Goal: Task Accomplishment & Management: Complete application form

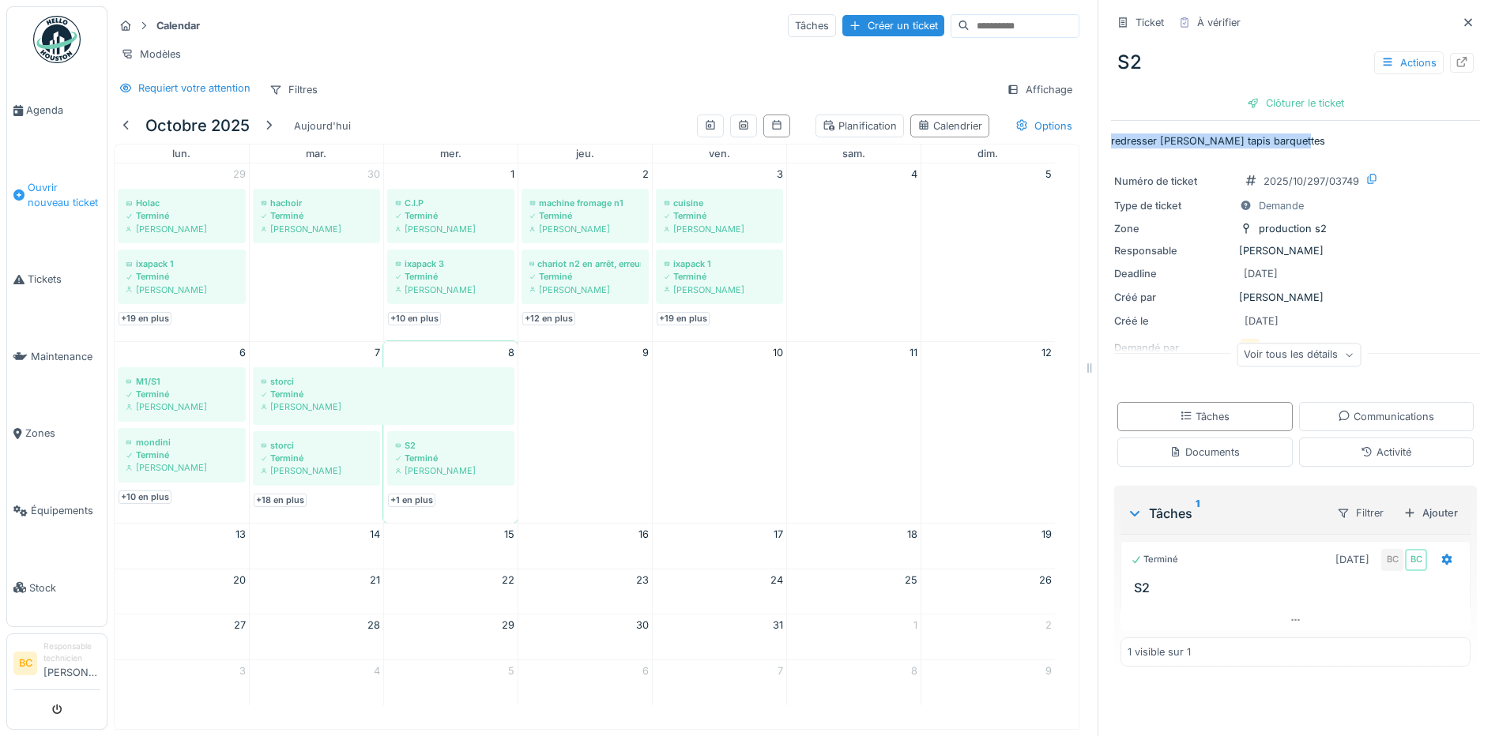
click at [48, 188] on span "Ouvrir nouveau ticket" at bounding box center [64, 195] width 73 height 30
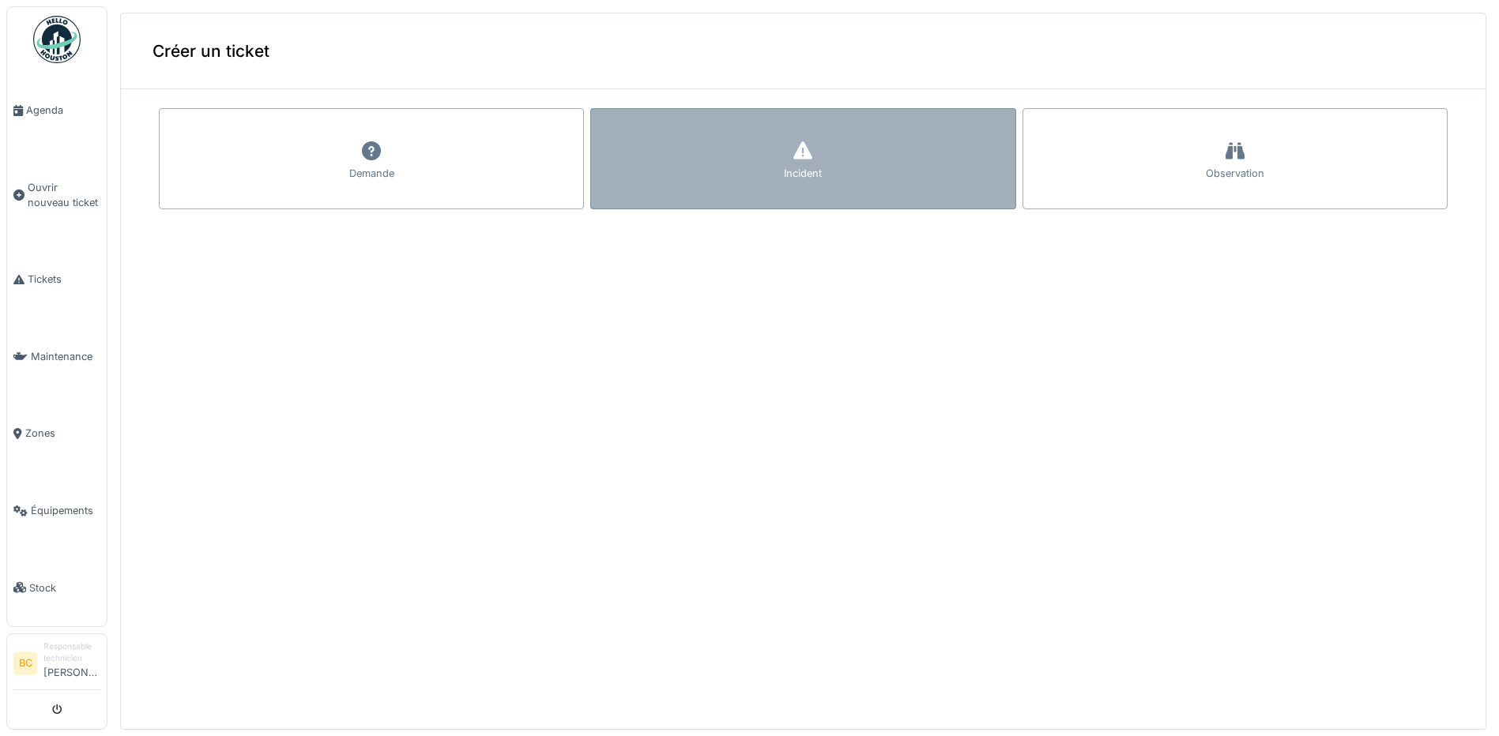
click at [689, 175] on div "Incident" at bounding box center [802, 158] width 425 height 101
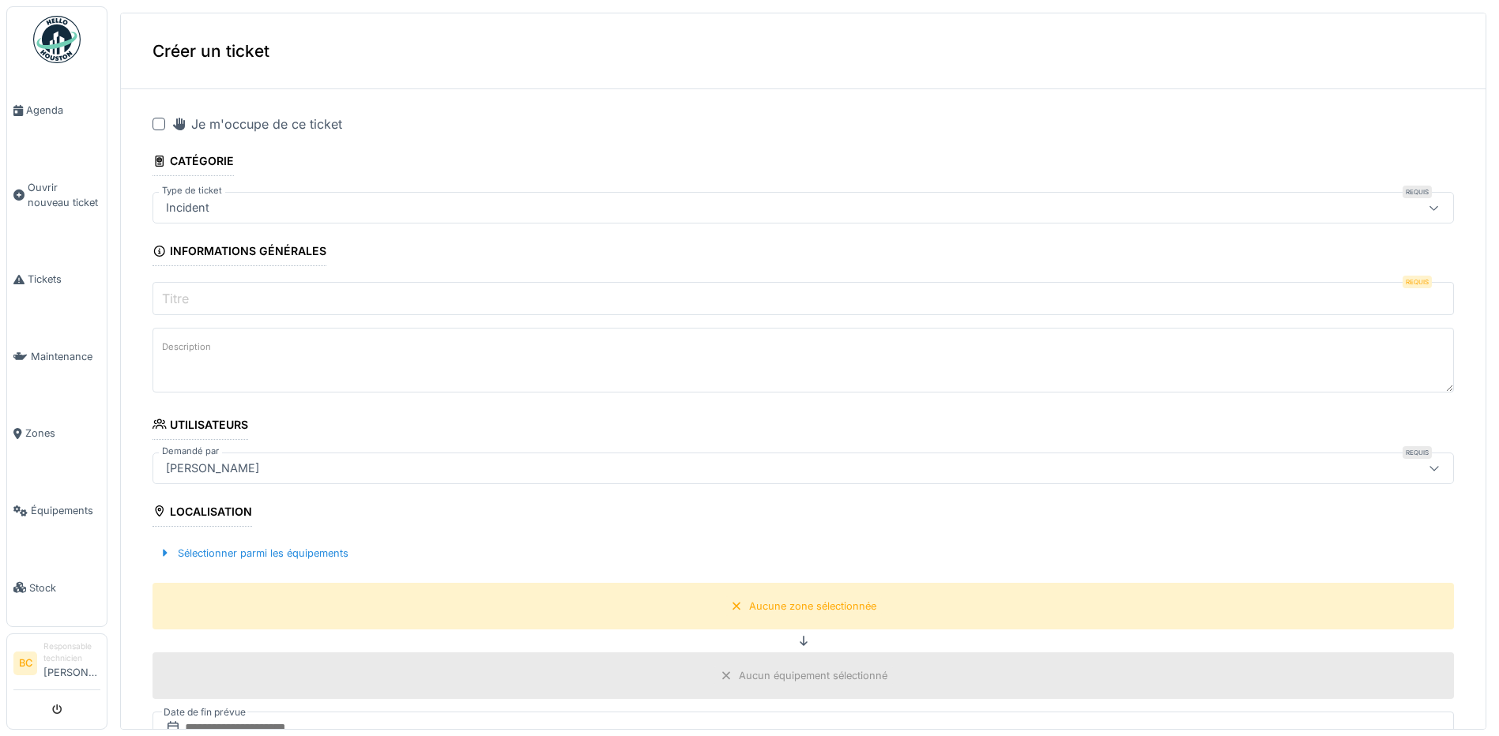
click at [162, 122] on div at bounding box center [158, 124] width 13 height 13
click at [220, 352] on textarea "Description" at bounding box center [802, 360] width 1301 height 65
paste textarea "**********"
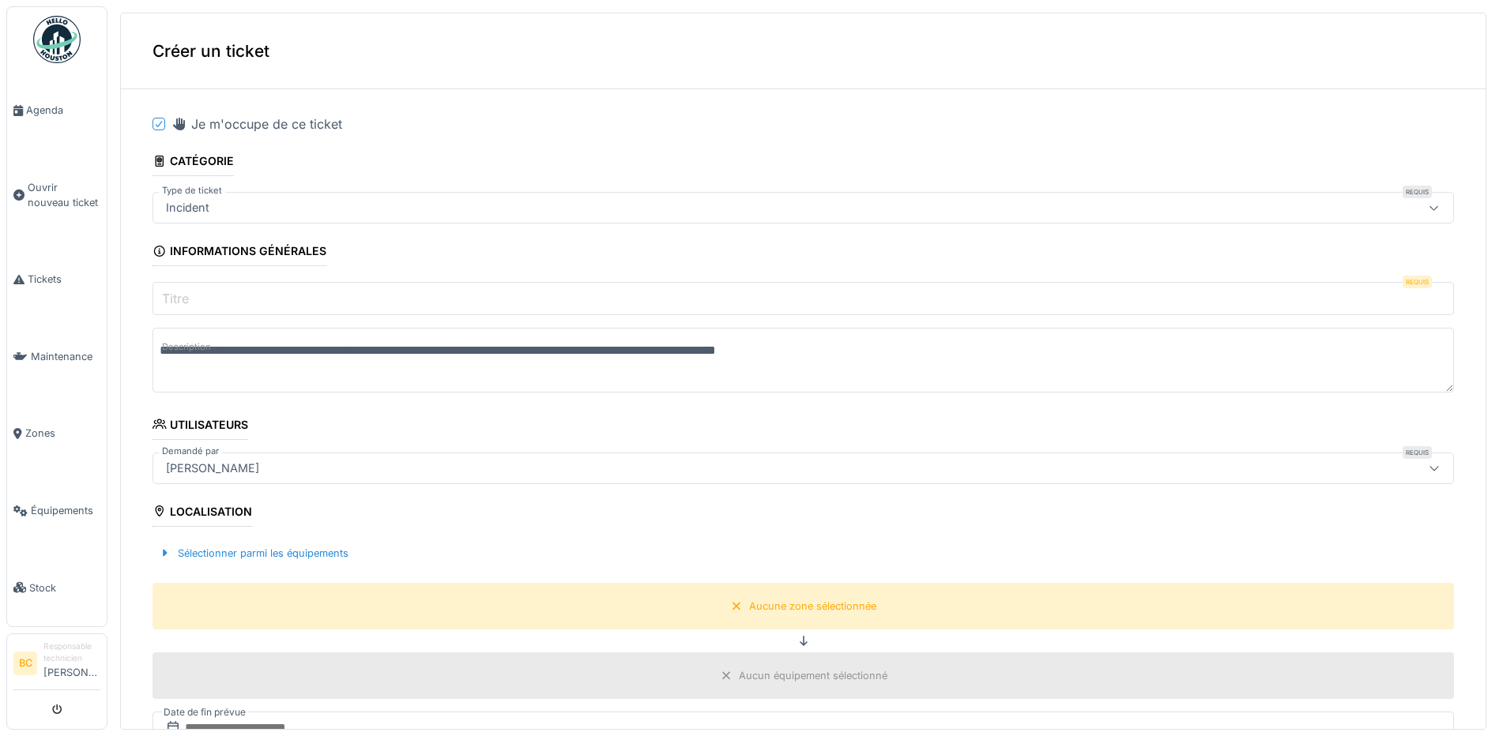
type textarea "**********"
click at [192, 303] on label "Titre" at bounding box center [175, 298] width 33 height 19
click at [192, 303] on input "Titre" at bounding box center [802, 298] width 1301 height 33
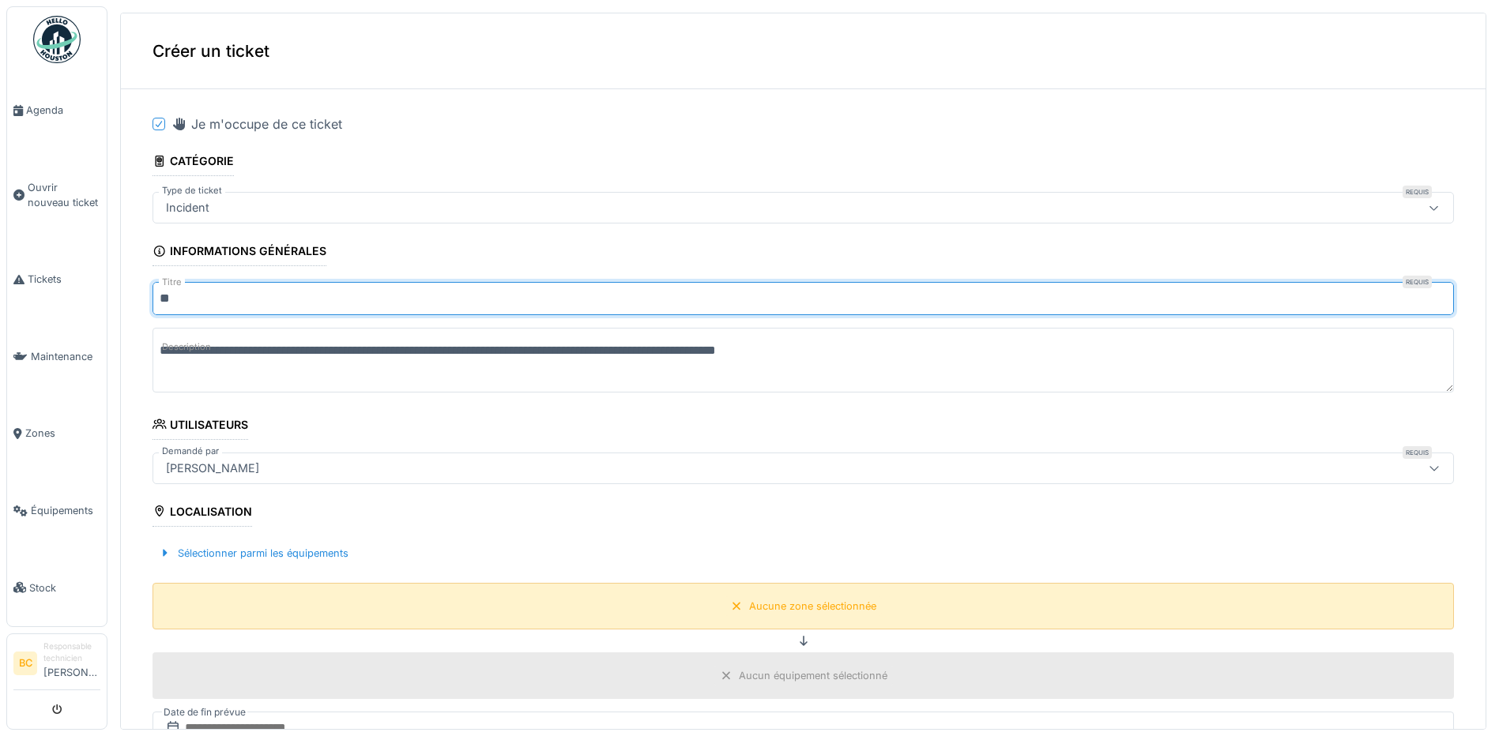
type input "**"
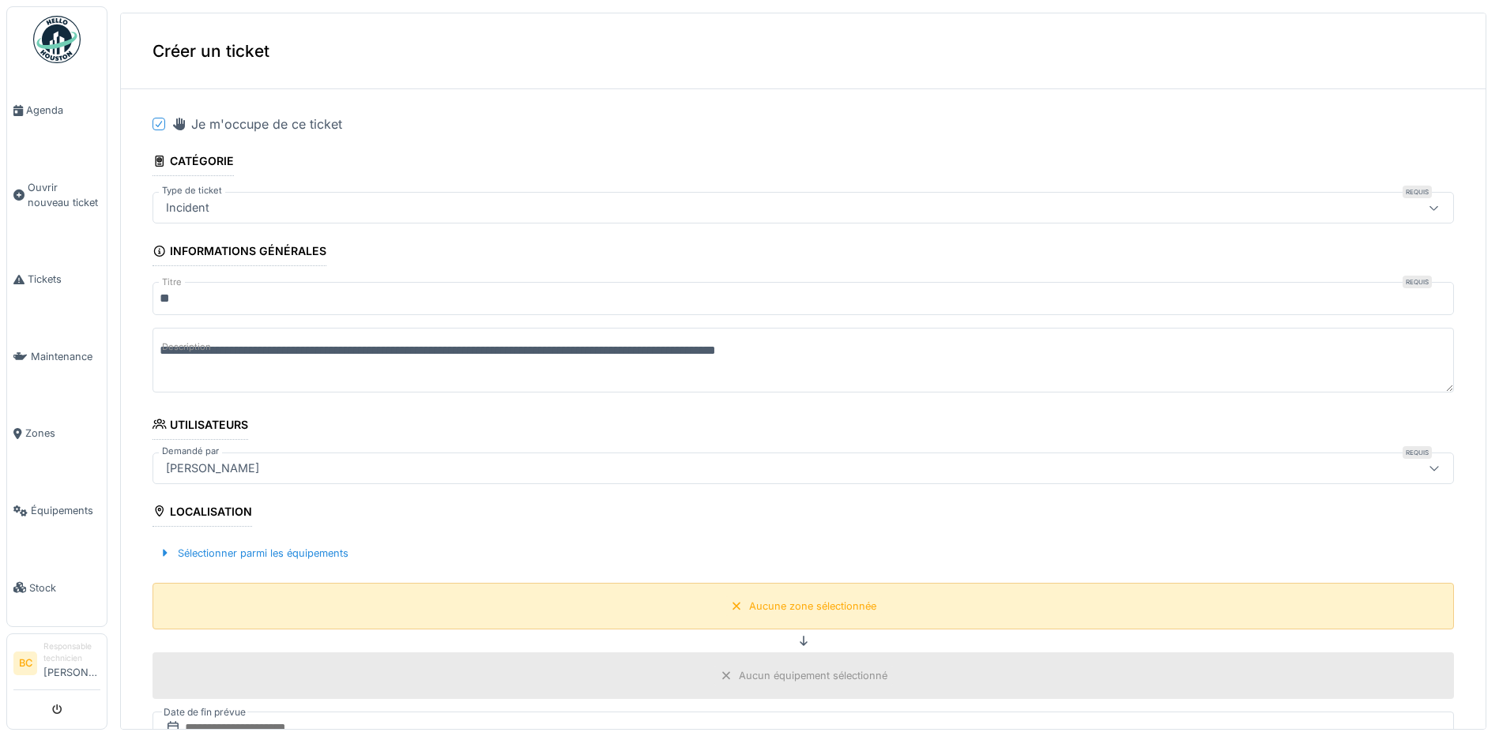
click at [815, 613] on div "Aucune zone sélectionnée" at bounding box center [812, 606] width 127 height 15
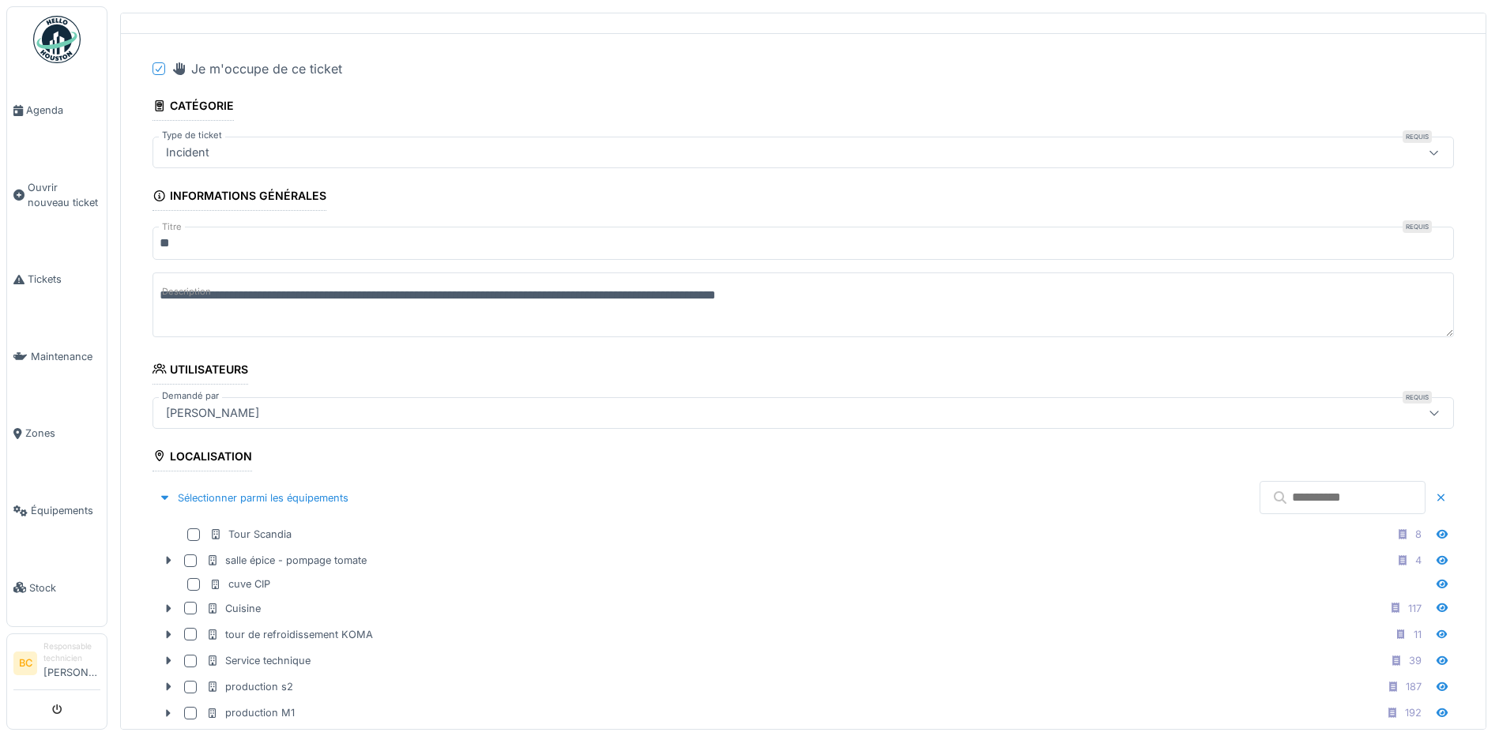
scroll to position [237, 0]
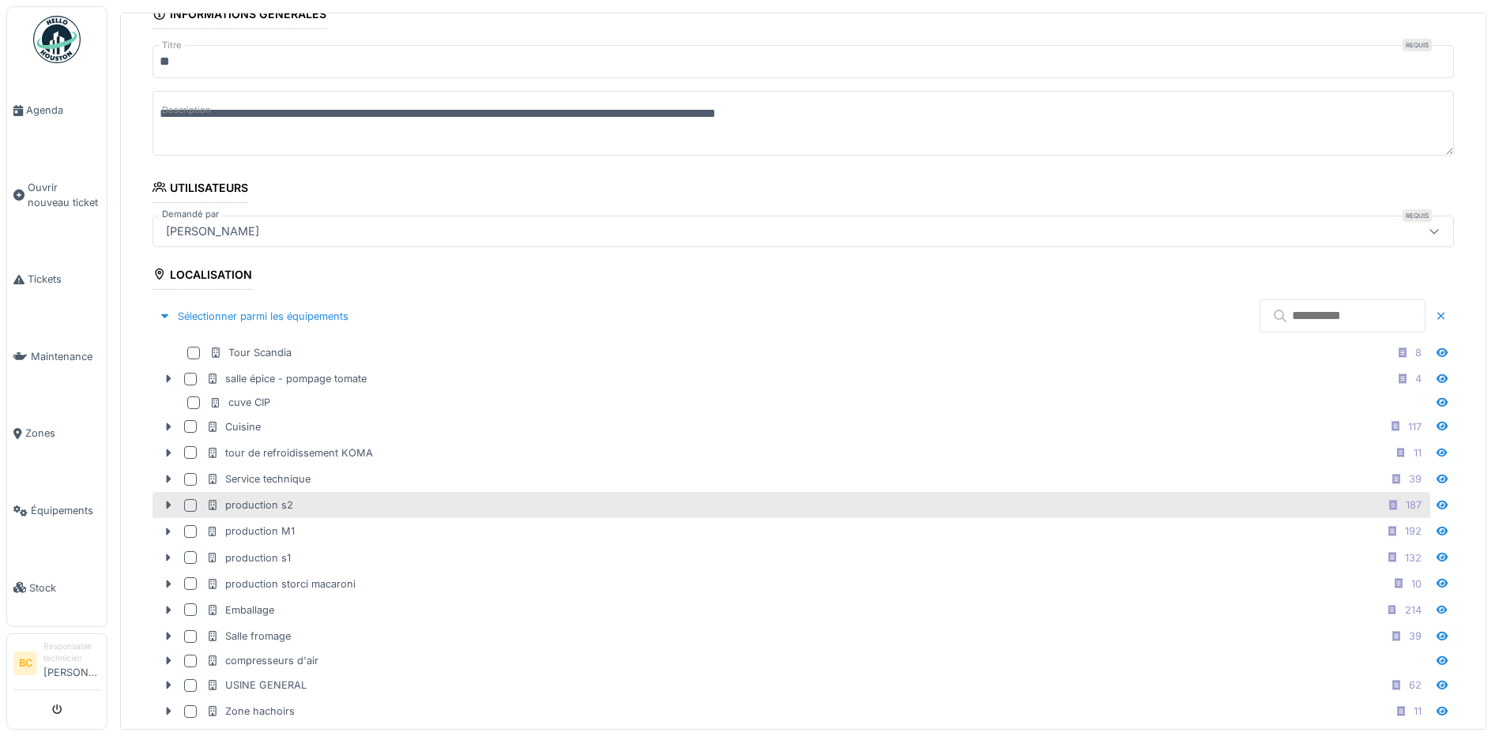
click at [263, 508] on div "production s2" at bounding box center [249, 505] width 87 height 15
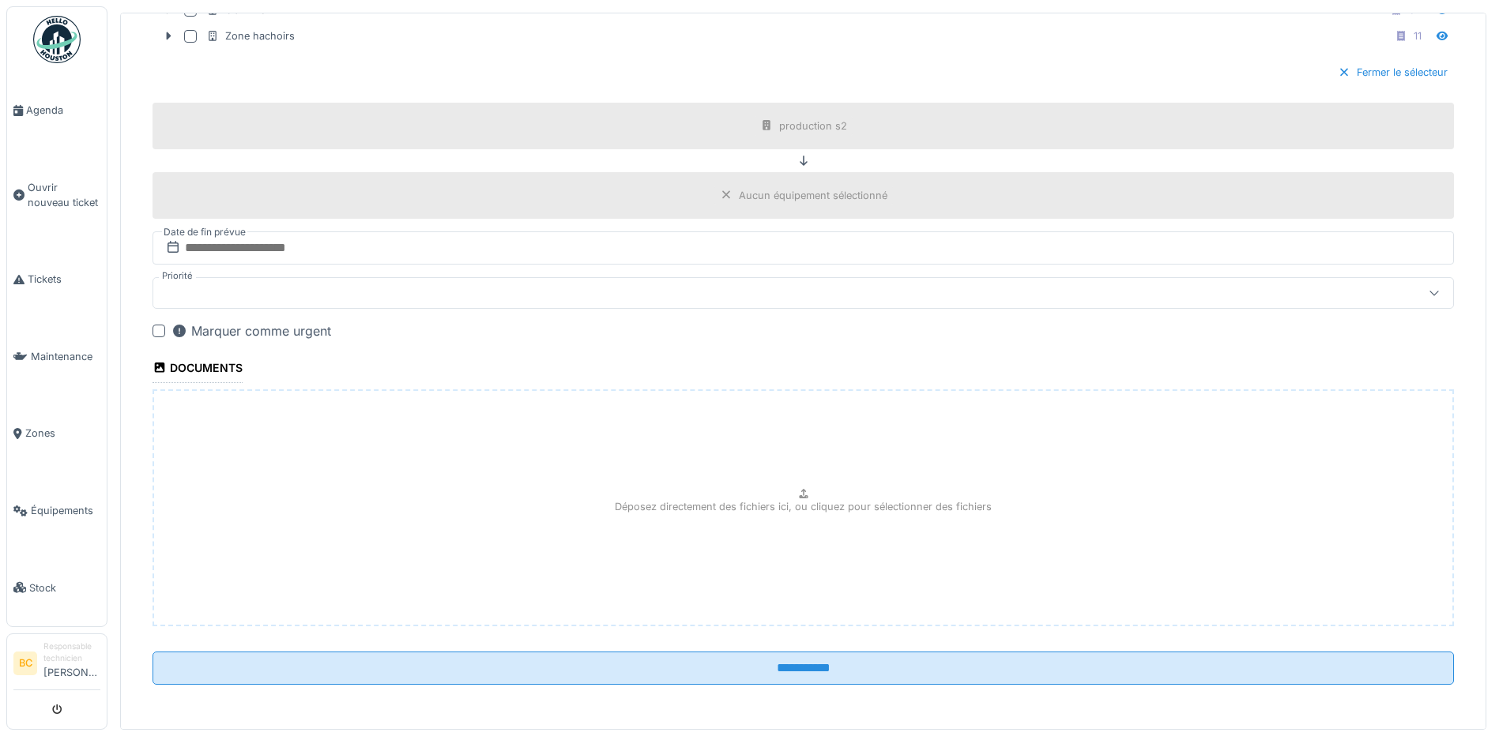
scroll to position [6, 0]
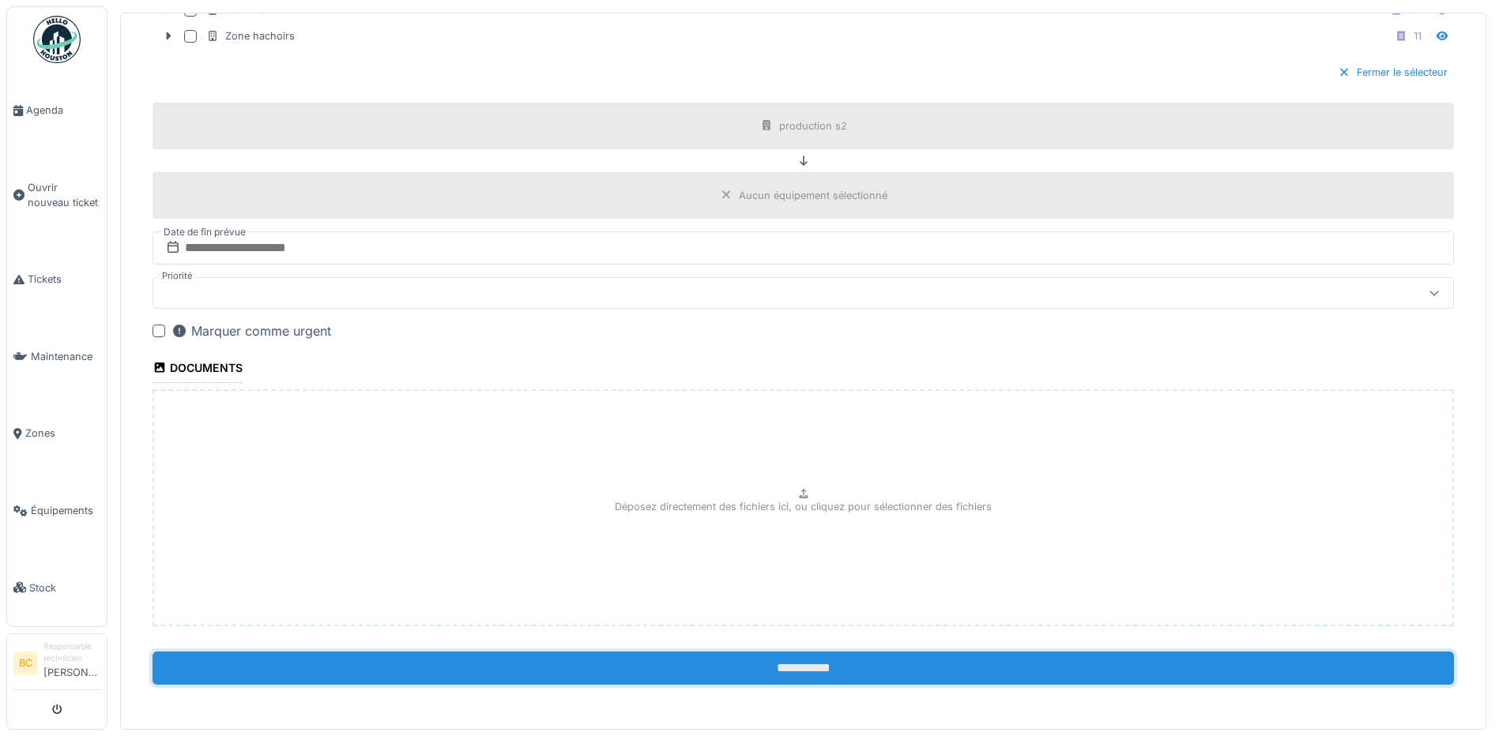
click at [774, 657] on input "**********" at bounding box center [802, 668] width 1301 height 33
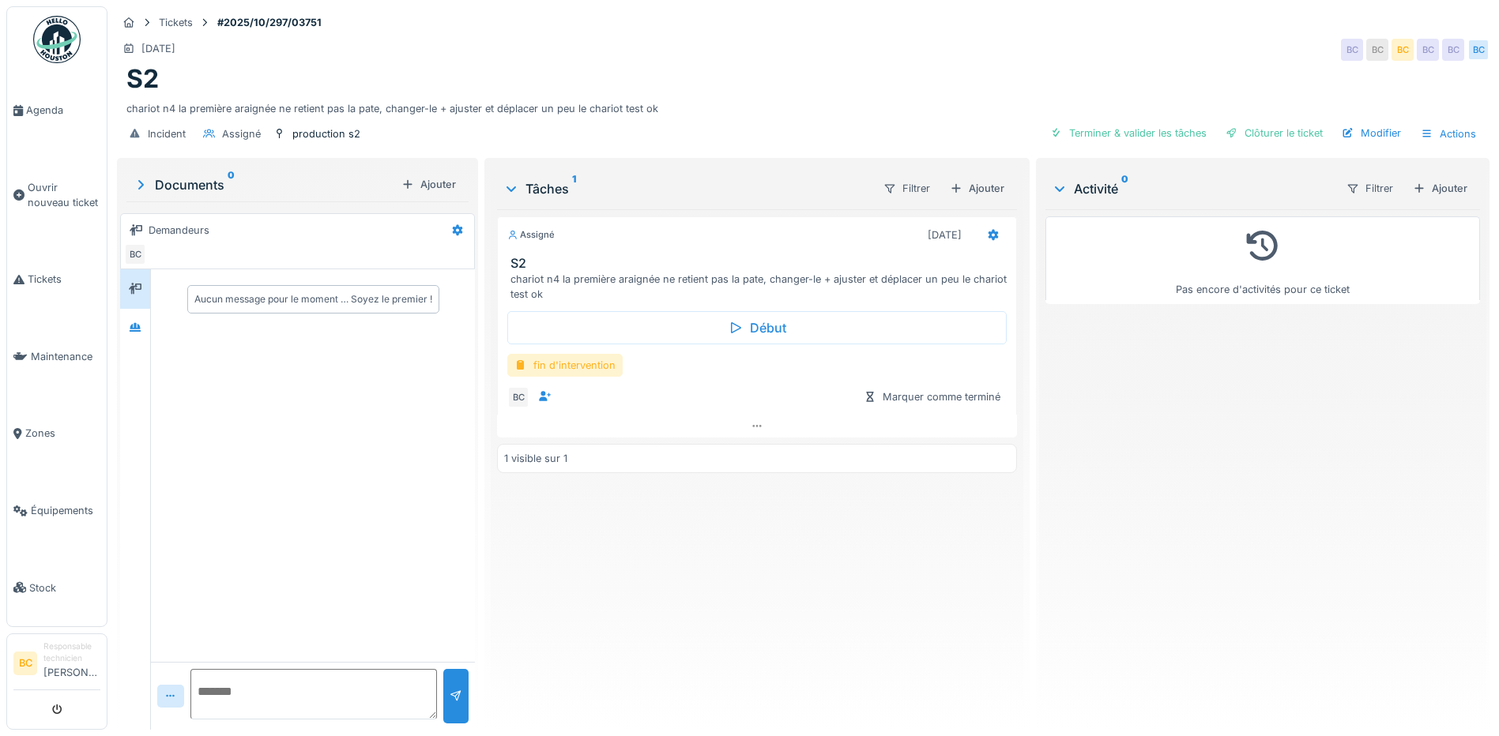
click at [585, 363] on div "fin d'intervention" at bounding box center [564, 365] width 115 height 23
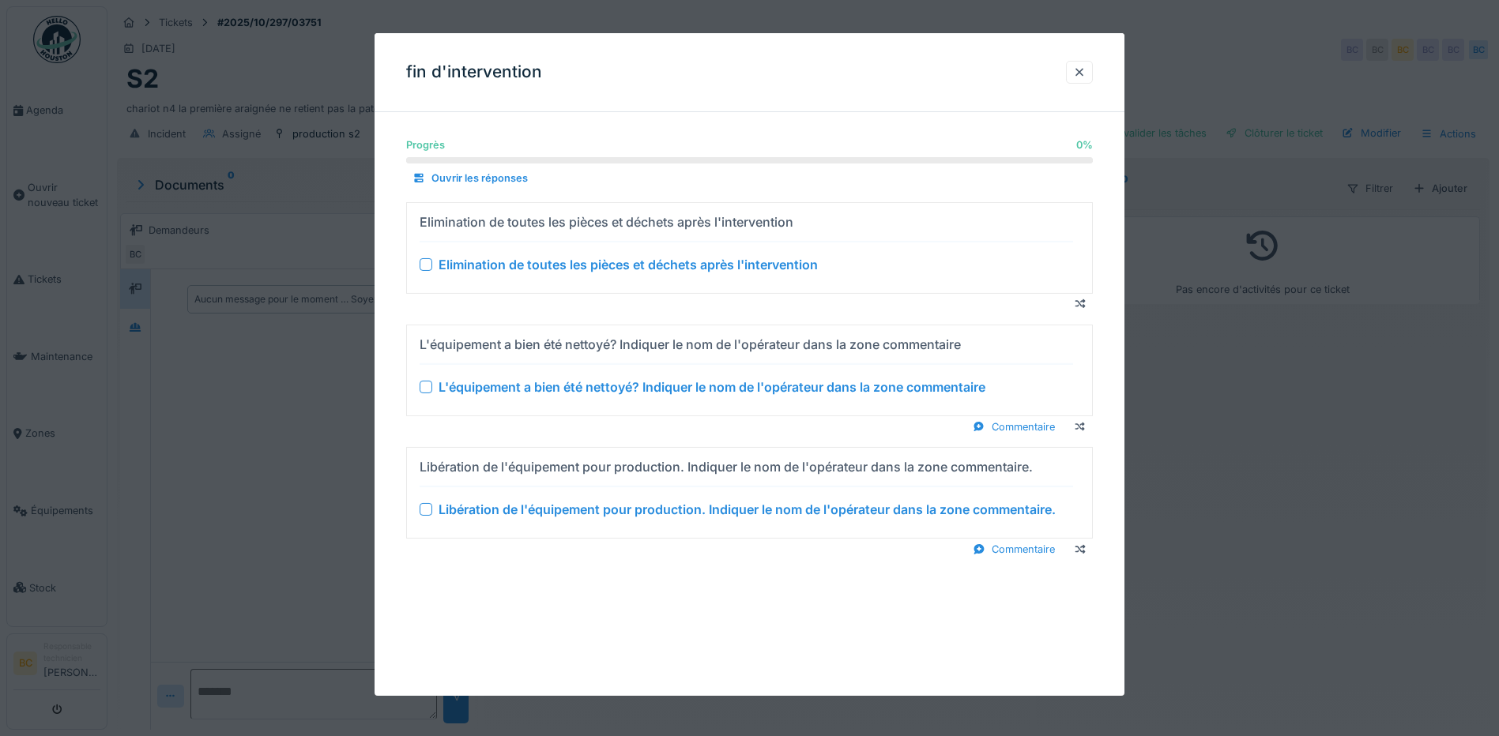
click at [604, 266] on div "Elimination de toutes les pièces et déchets après l'intervention" at bounding box center [627, 264] width 379 height 19
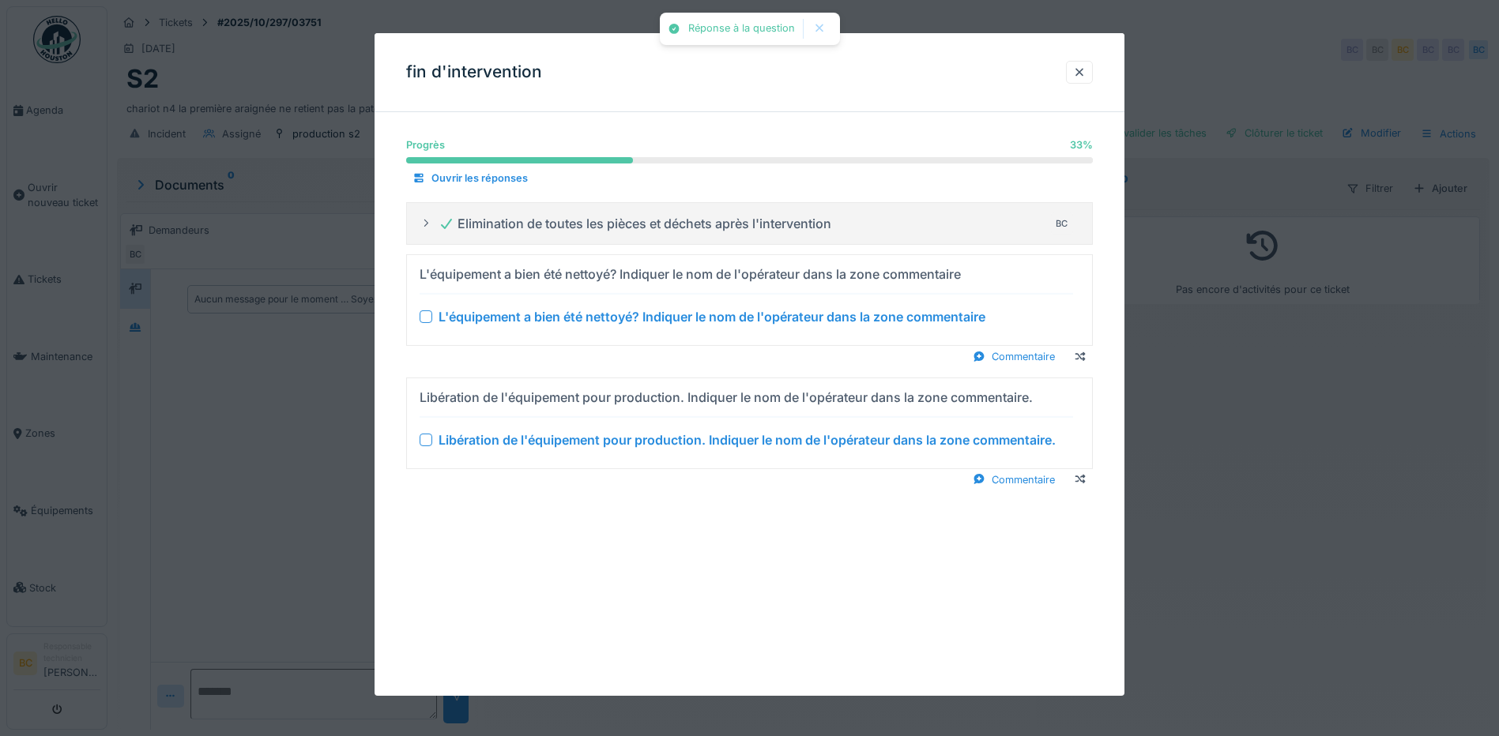
click at [615, 322] on div "L'équipement a bien été nettoyé? Indiquer le nom de l'opérateur dans la zone co…" at bounding box center [711, 316] width 547 height 19
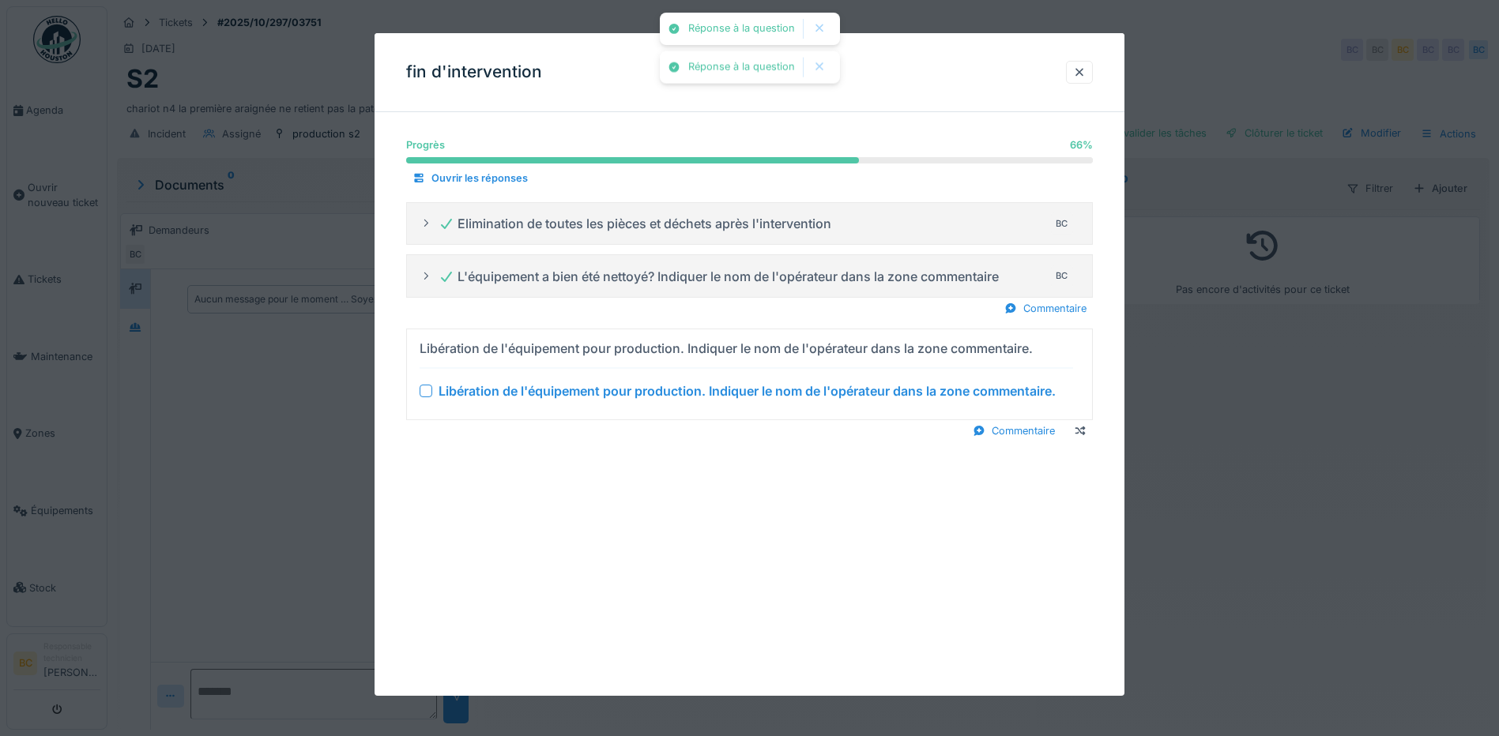
click at [634, 389] on div "Libération de l'équipement pour production. Indiquer le nom de l'opérateur dans…" at bounding box center [746, 391] width 617 height 19
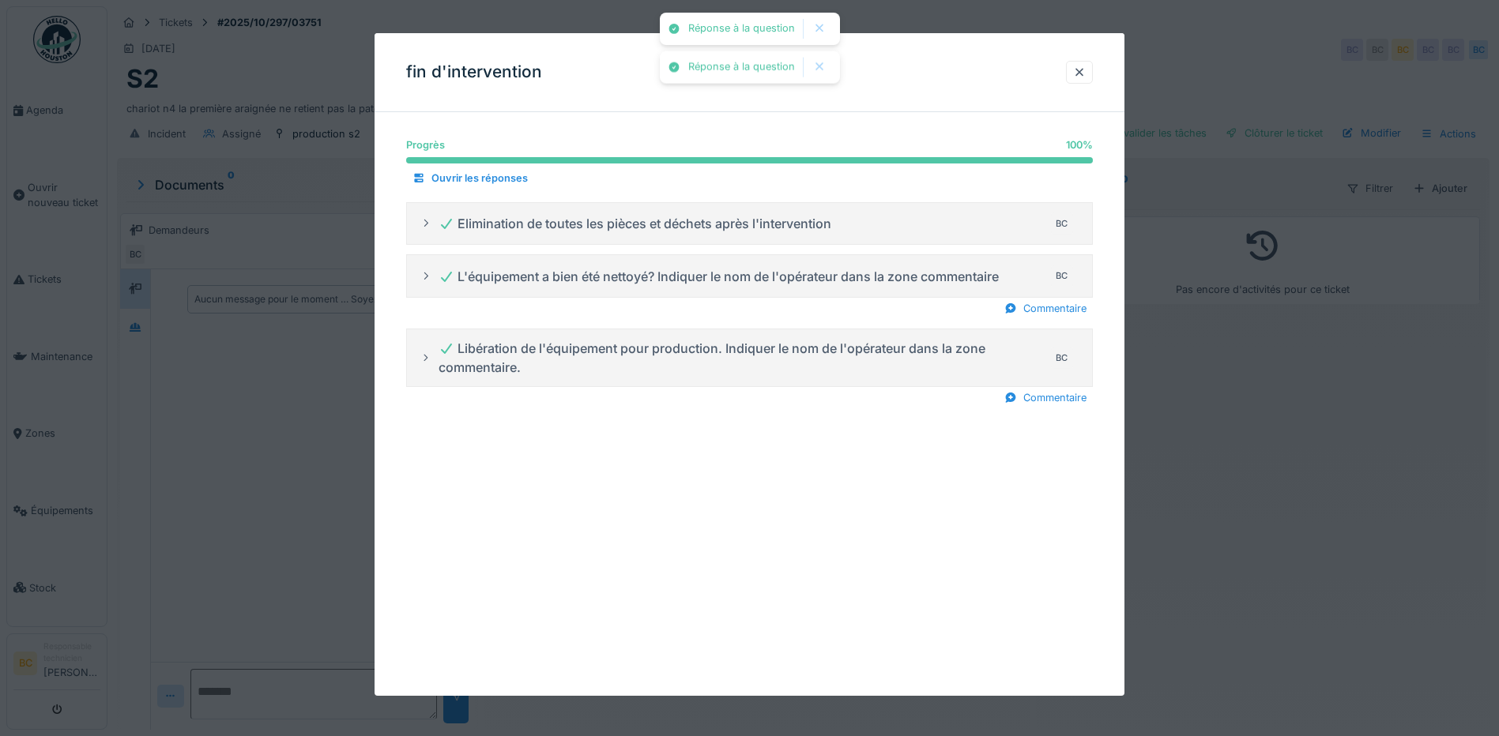
click at [1199, 442] on div at bounding box center [749, 368] width 1499 height 736
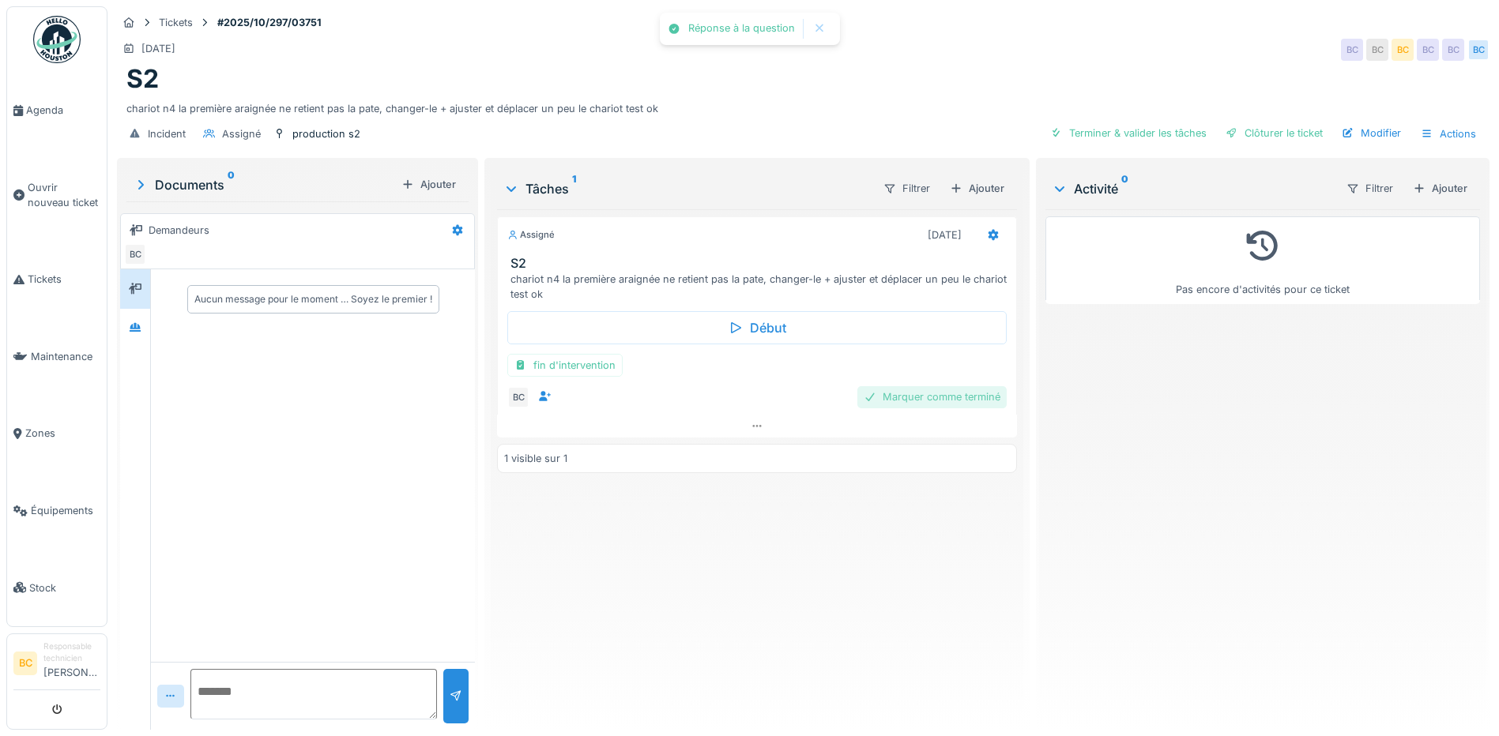
click at [937, 402] on div "Marquer comme terminé" at bounding box center [931, 396] width 149 height 21
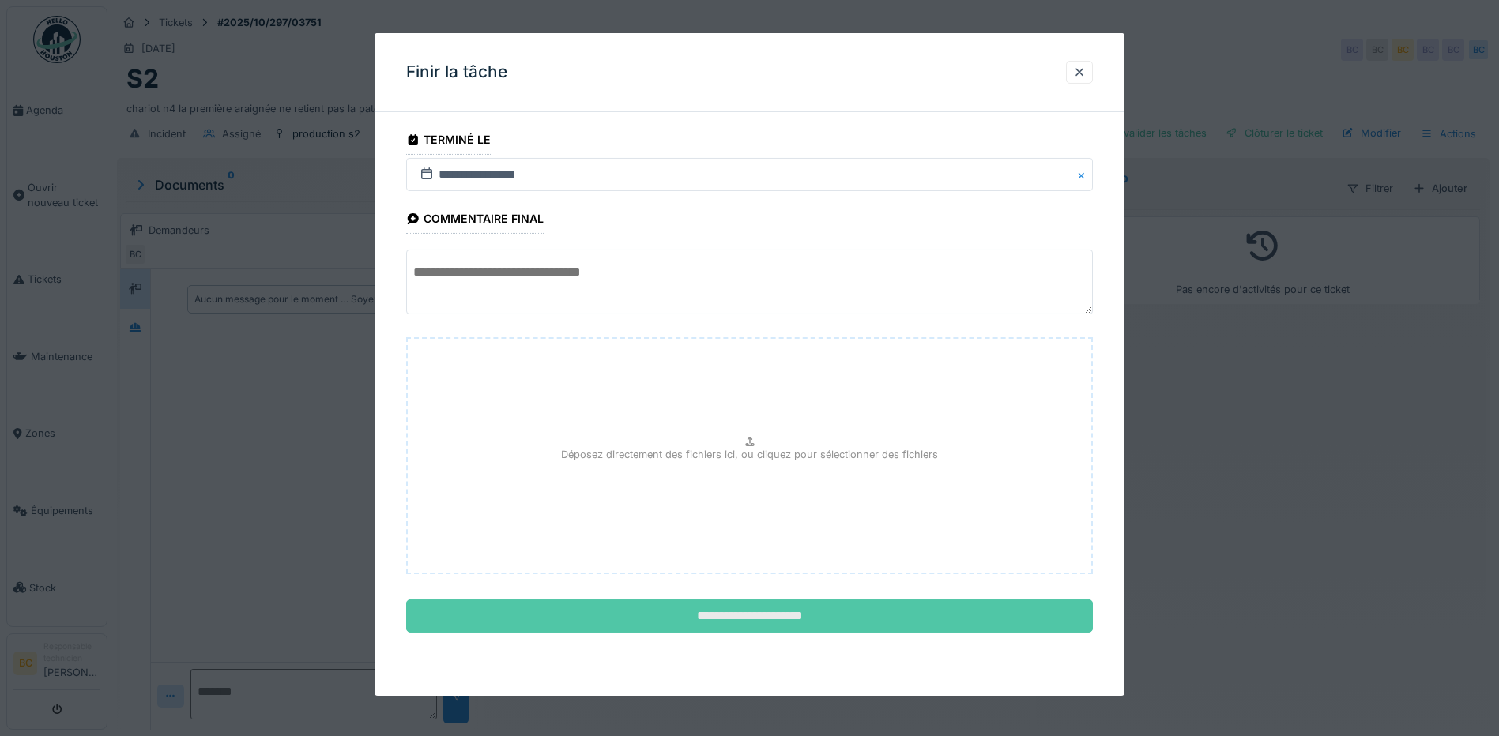
click at [747, 609] on input "**********" at bounding box center [749, 616] width 687 height 33
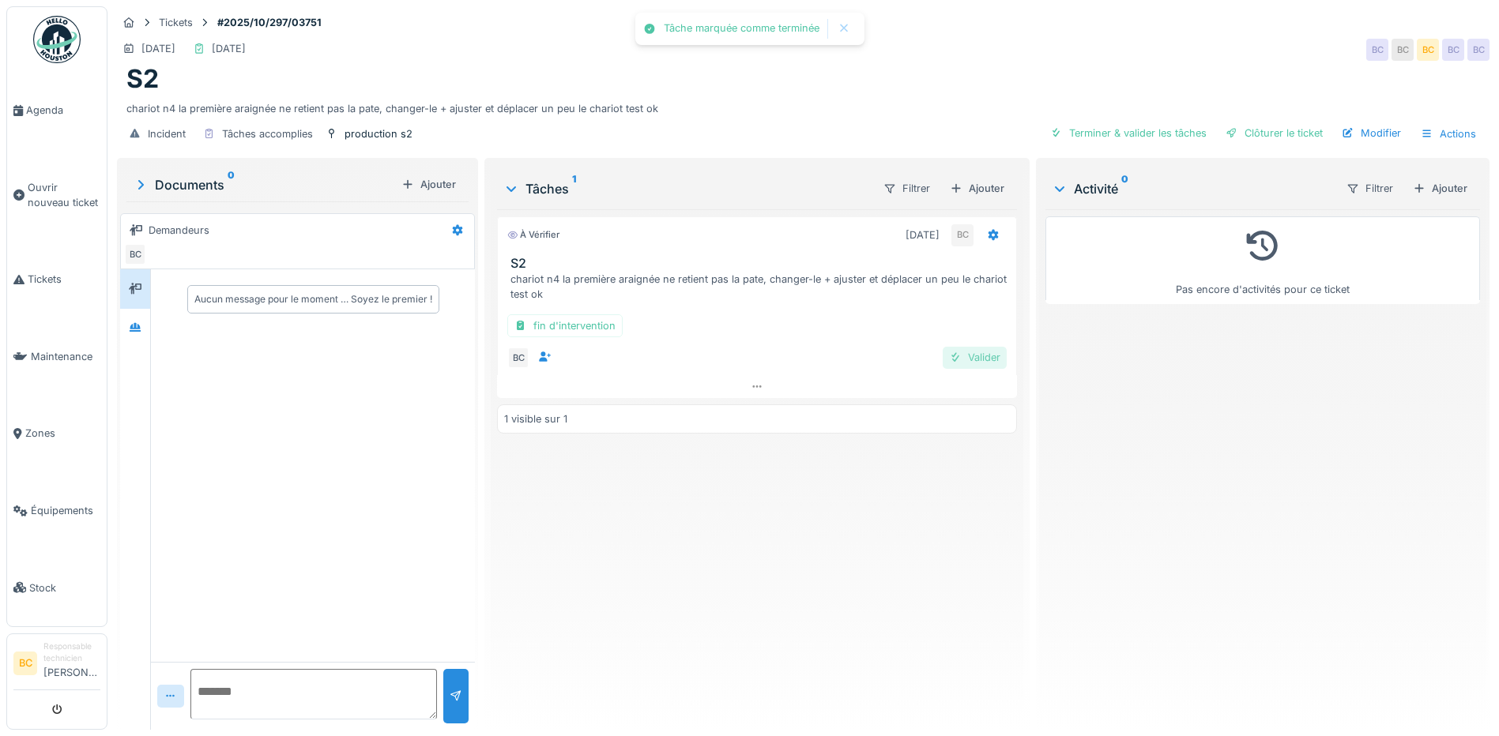
click at [970, 359] on div "Valider" at bounding box center [975, 357] width 64 height 21
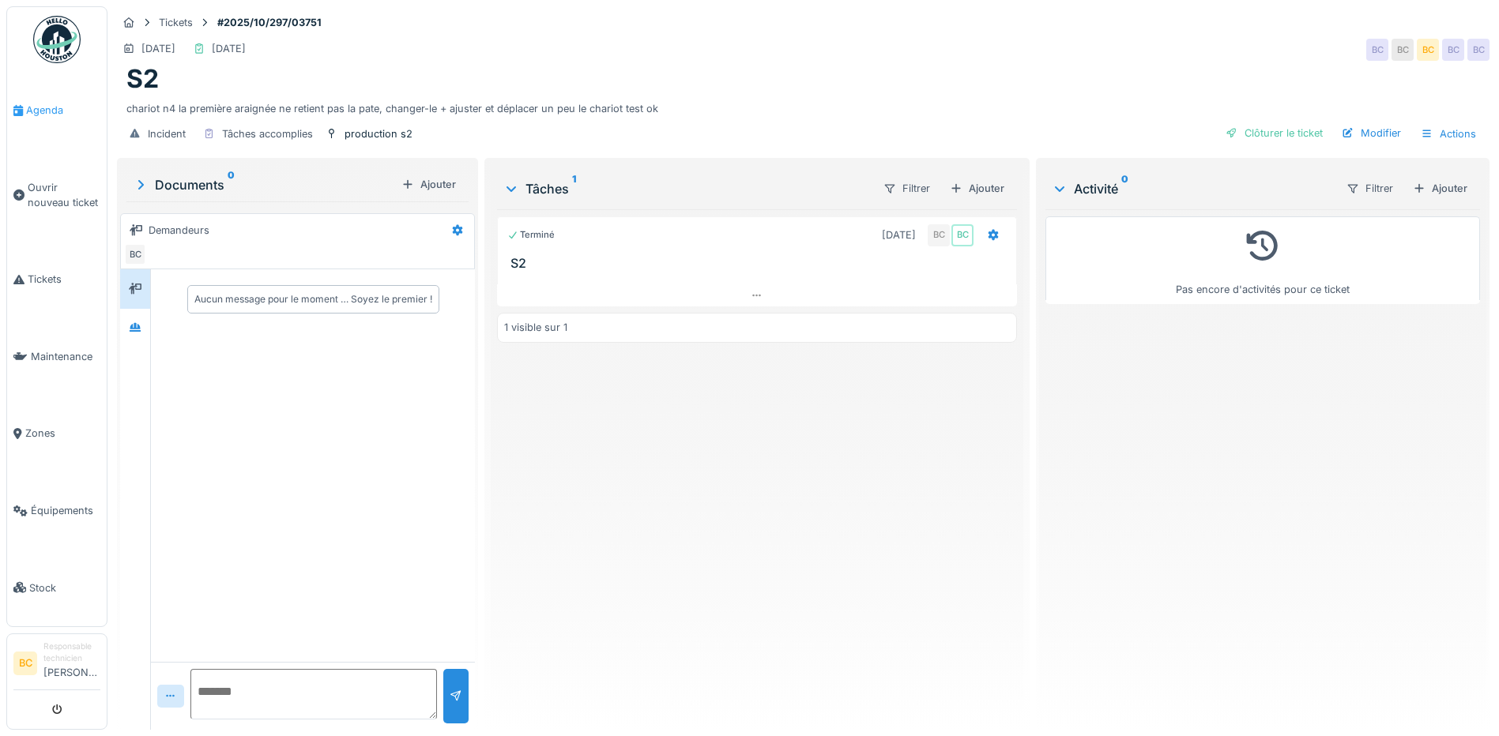
click at [47, 111] on span "Agenda" at bounding box center [63, 110] width 74 height 15
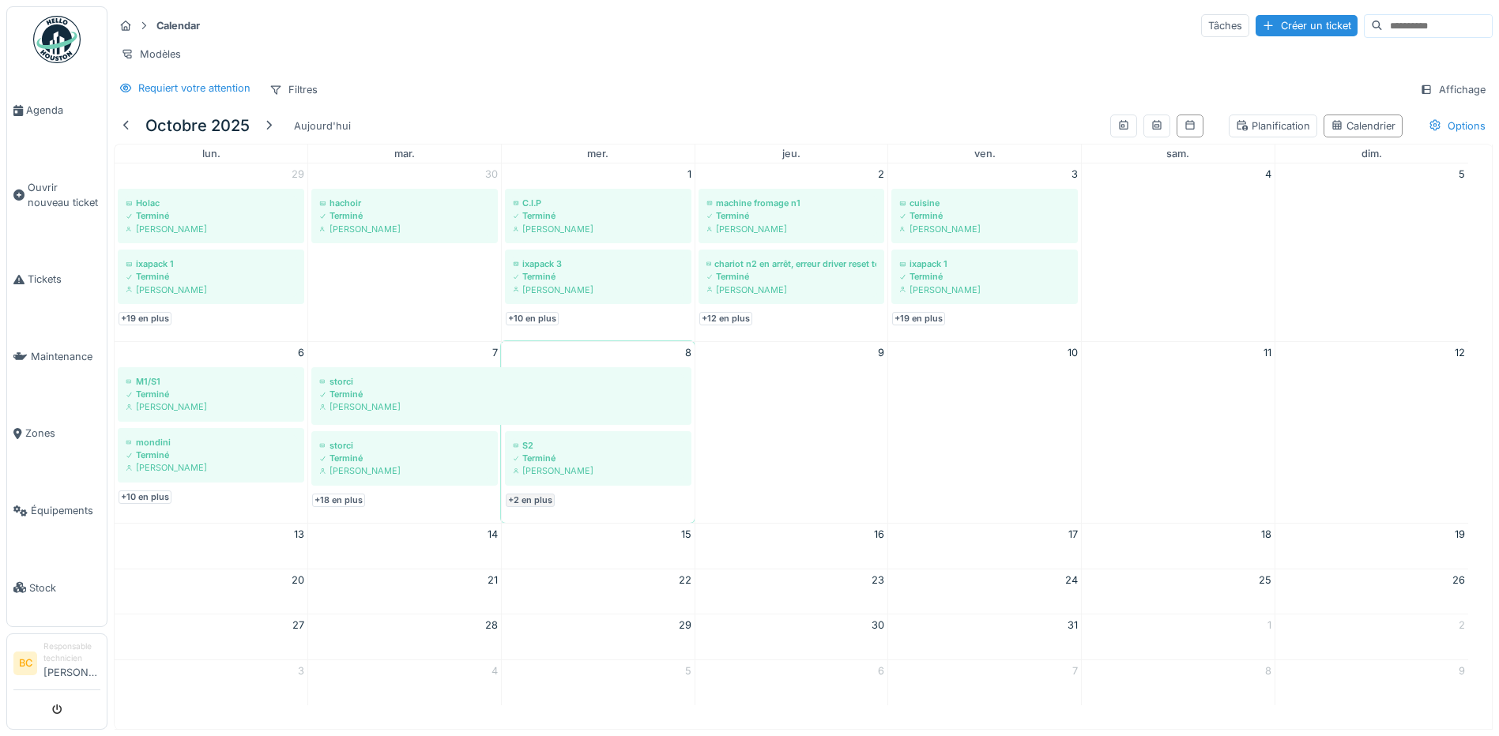
click at [535, 507] on link "+2 en plus" at bounding box center [530, 500] width 49 height 13
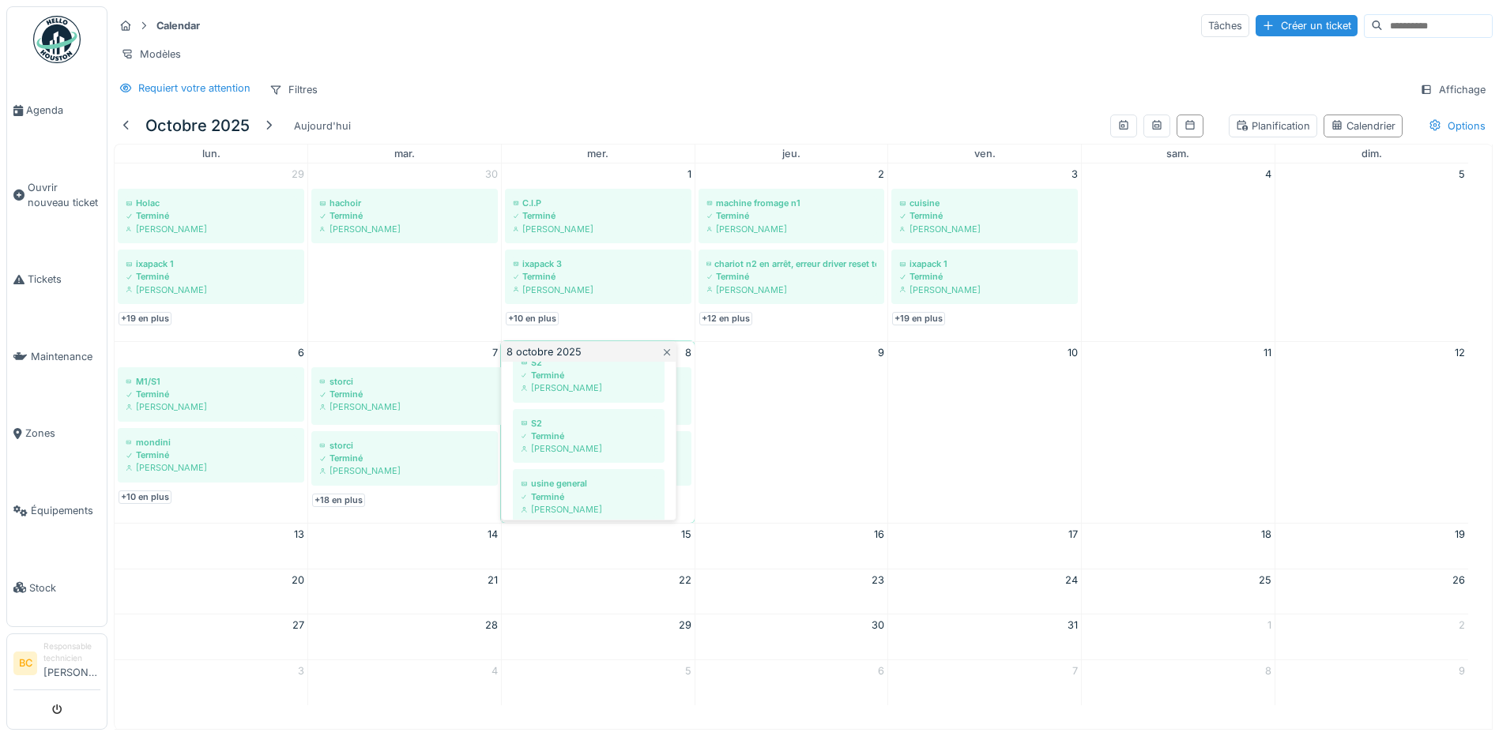
scroll to position [95, 0]
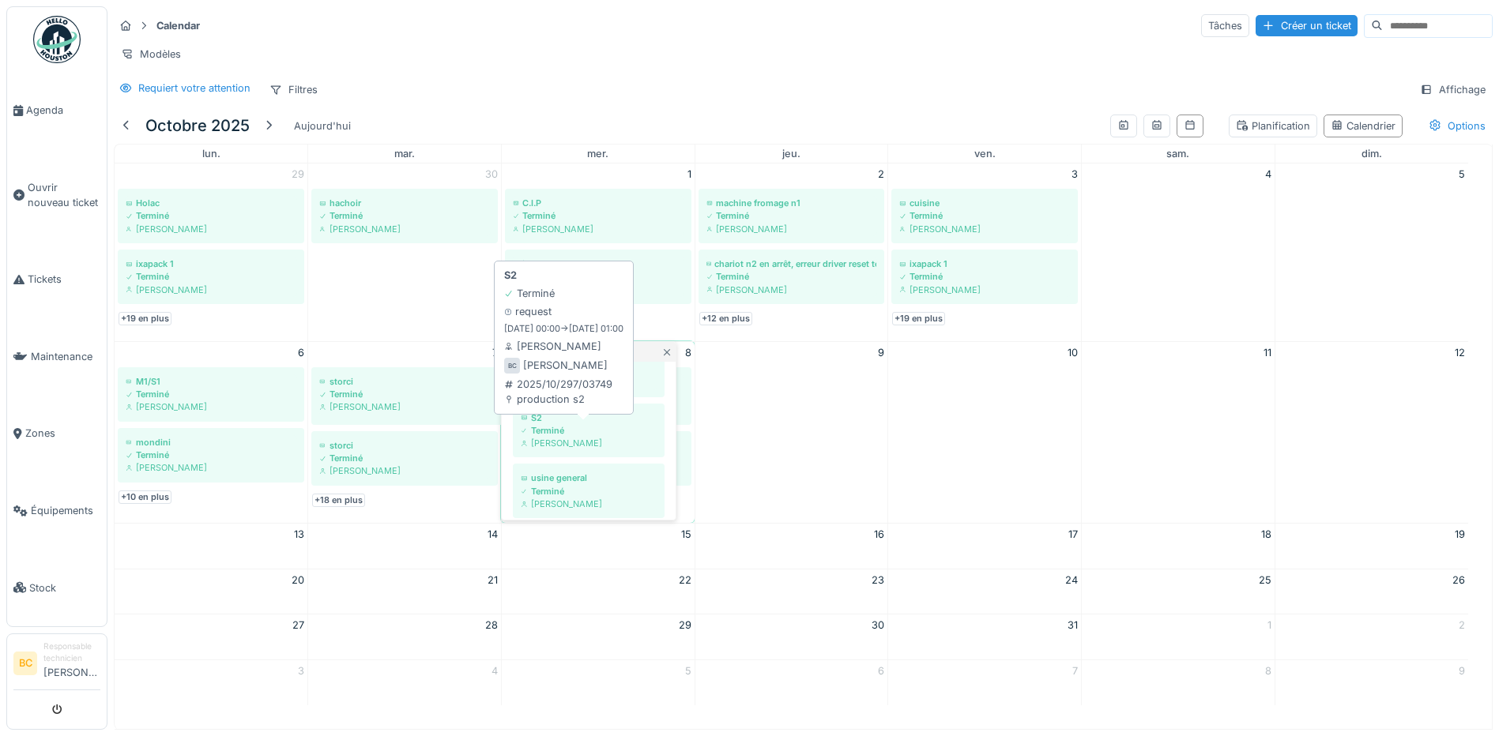
click at [574, 437] on div "Terminé" at bounding box center [589, 430] width 136 height 13
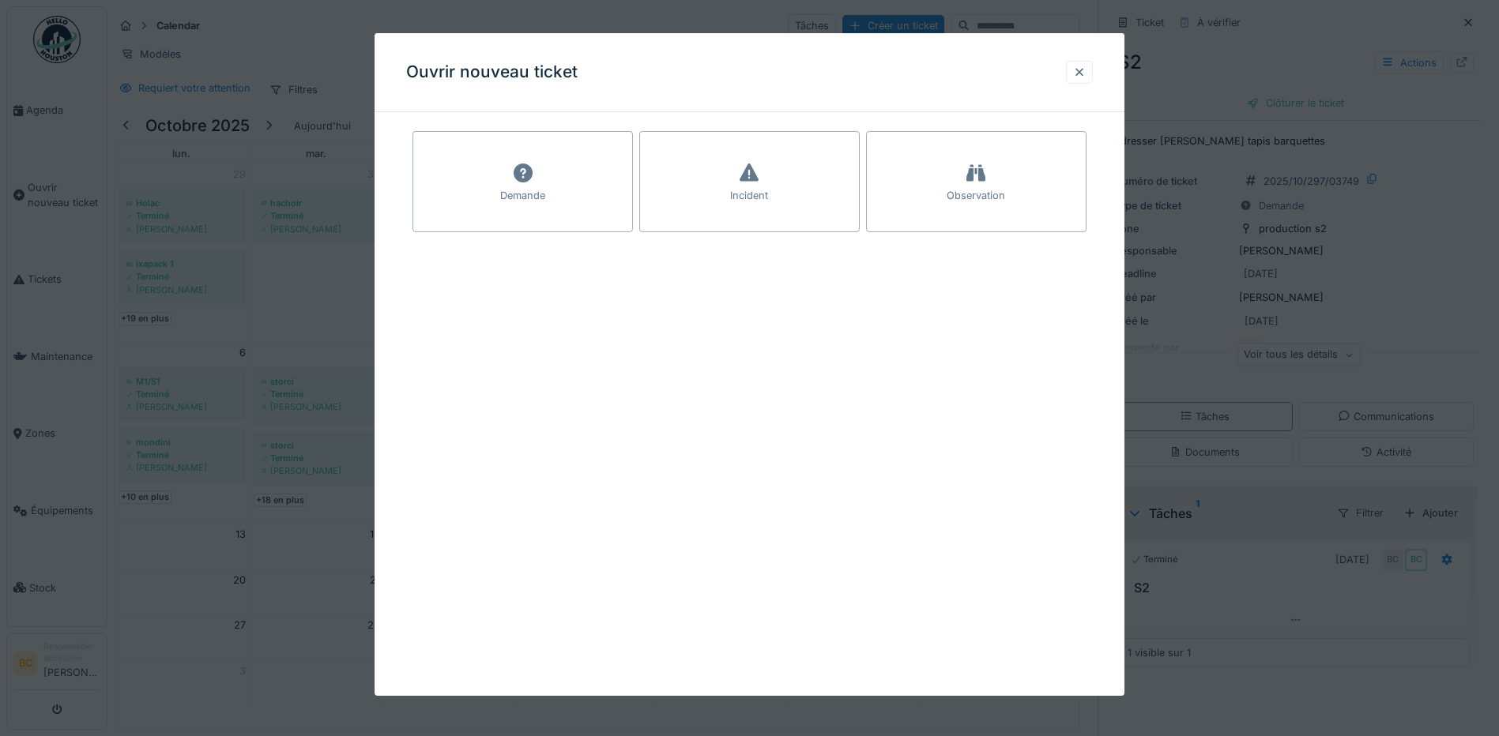
click at [1086, 79] on div at bounding box center [1079, 72] width 13 height 15
